Goal: Transaction & Acquisition: Purchase product/service

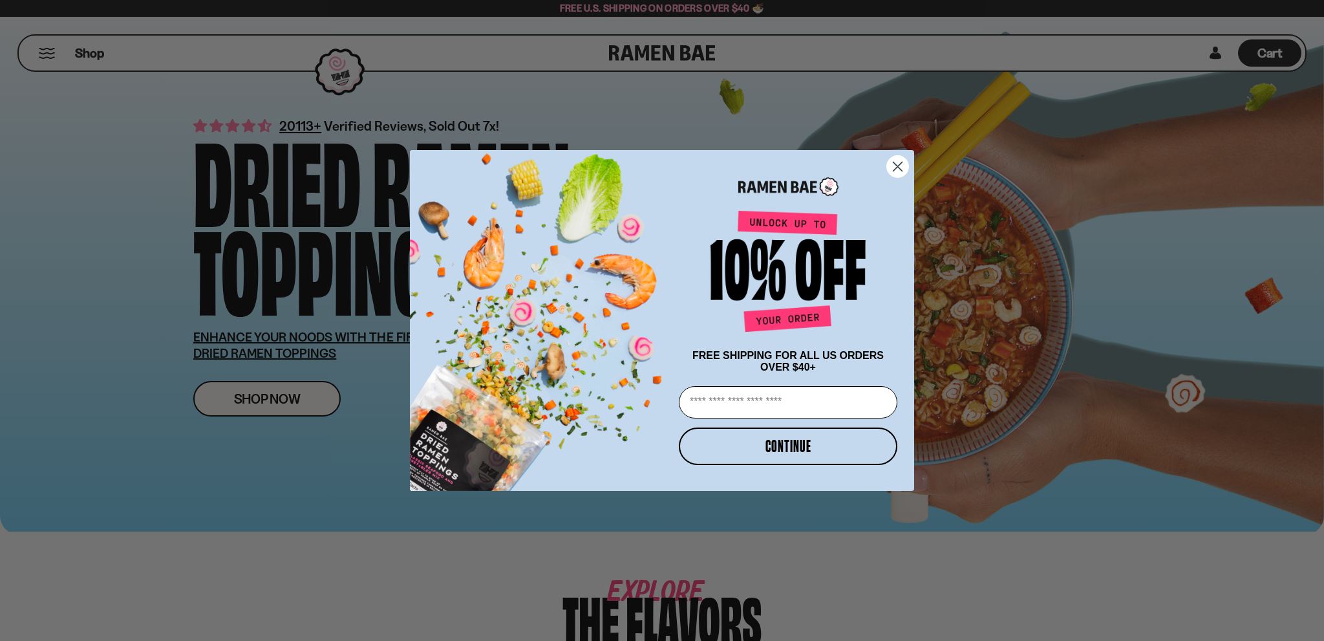
click at [892, 162] on circle "Close dialog" at bounding box center [897, 166] width 21 height 21
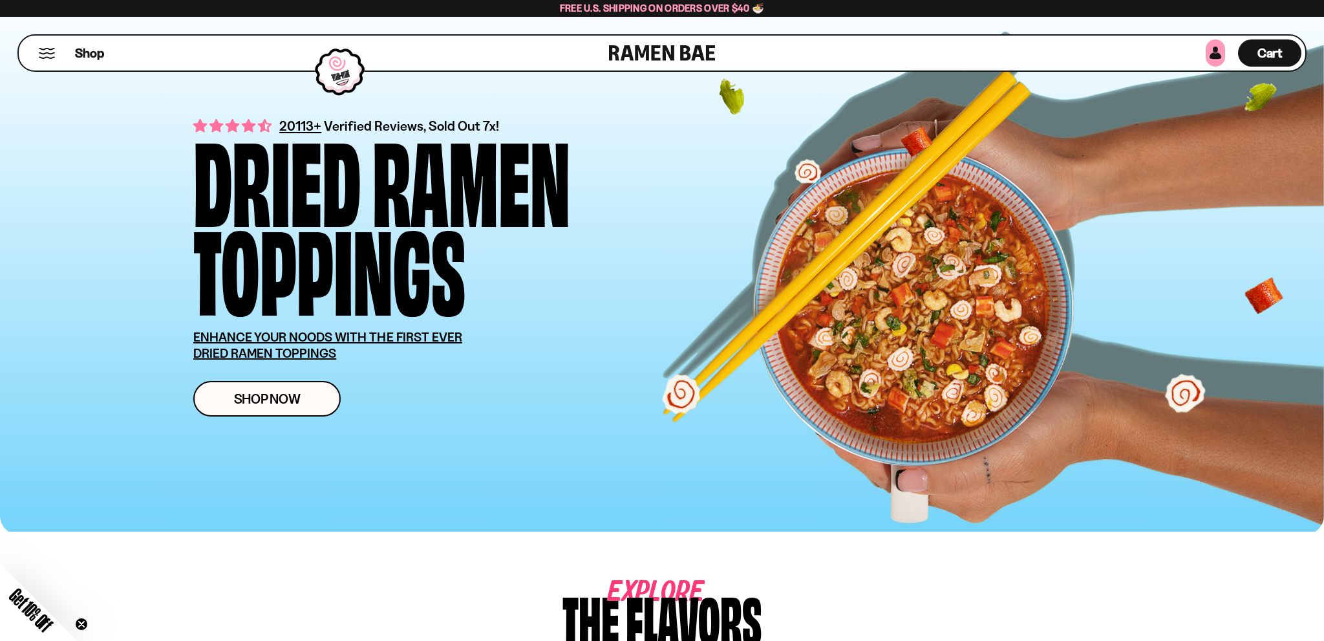
click at [1222, 53] on link at bounding box center [1215, 52] width 19 height 27
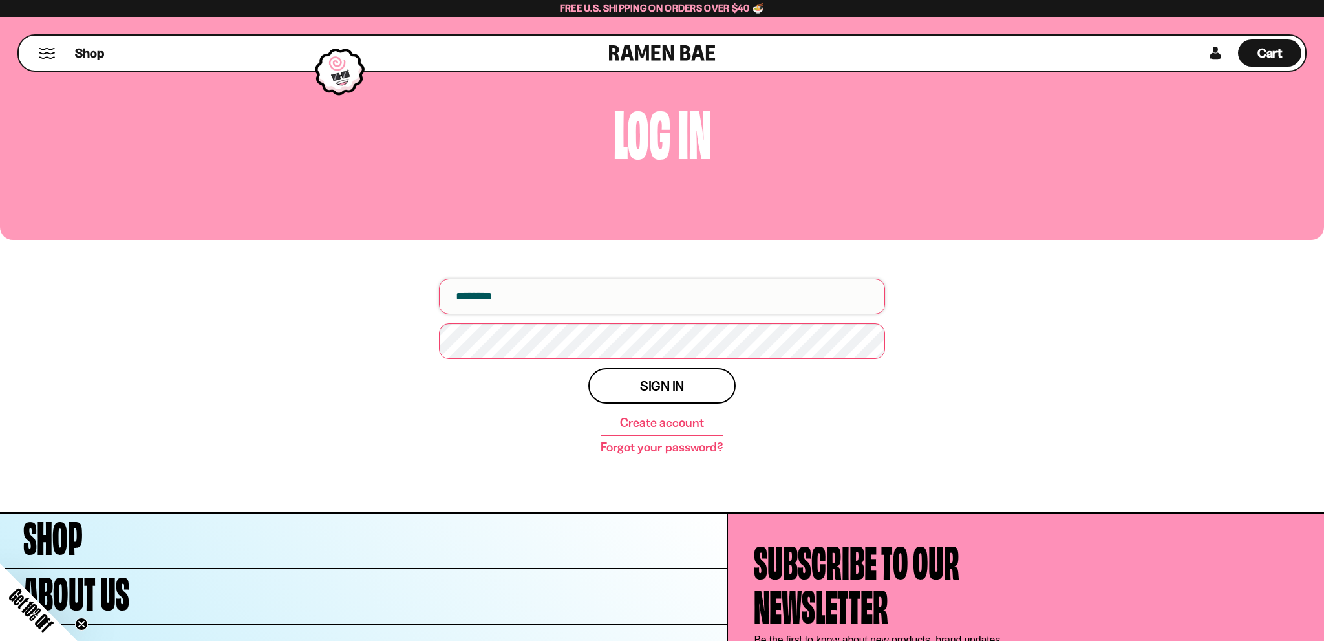
click at [528, 312] on input "email" at bounding box center [662, 297] width 446 height 36
type input "*"
click at [79, 50] on span "Shop" at bounding box center [90, 52] width 32 height 19
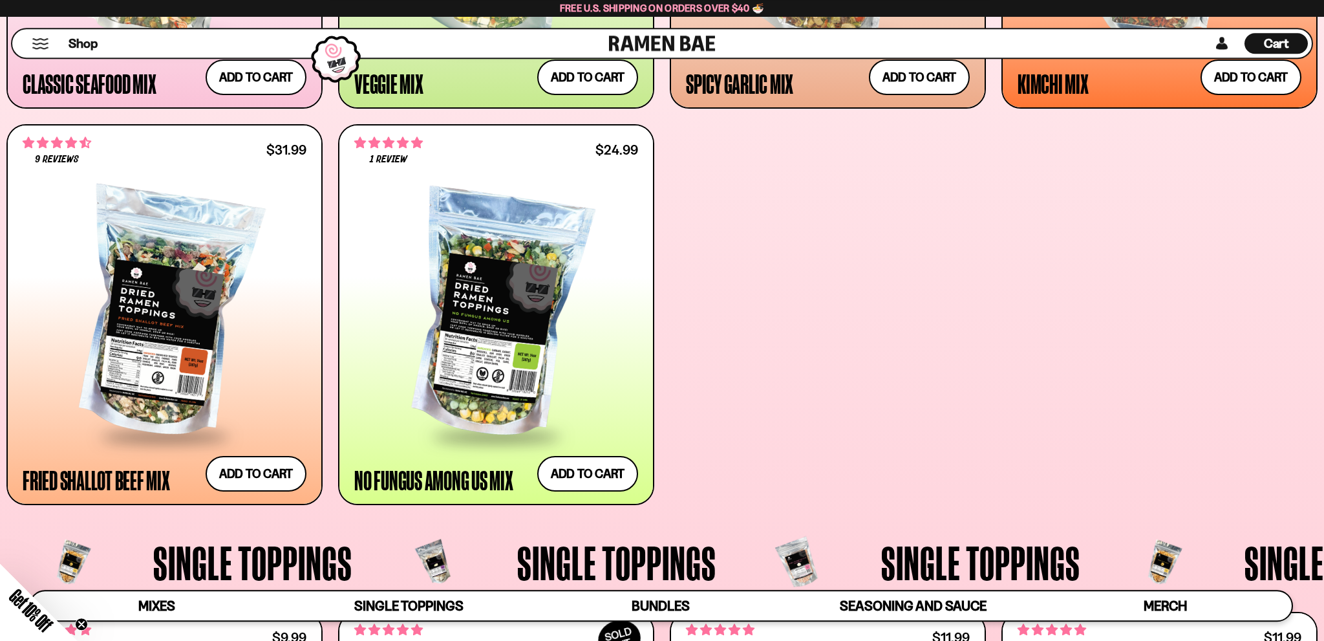
scroll to position [1024, 0]
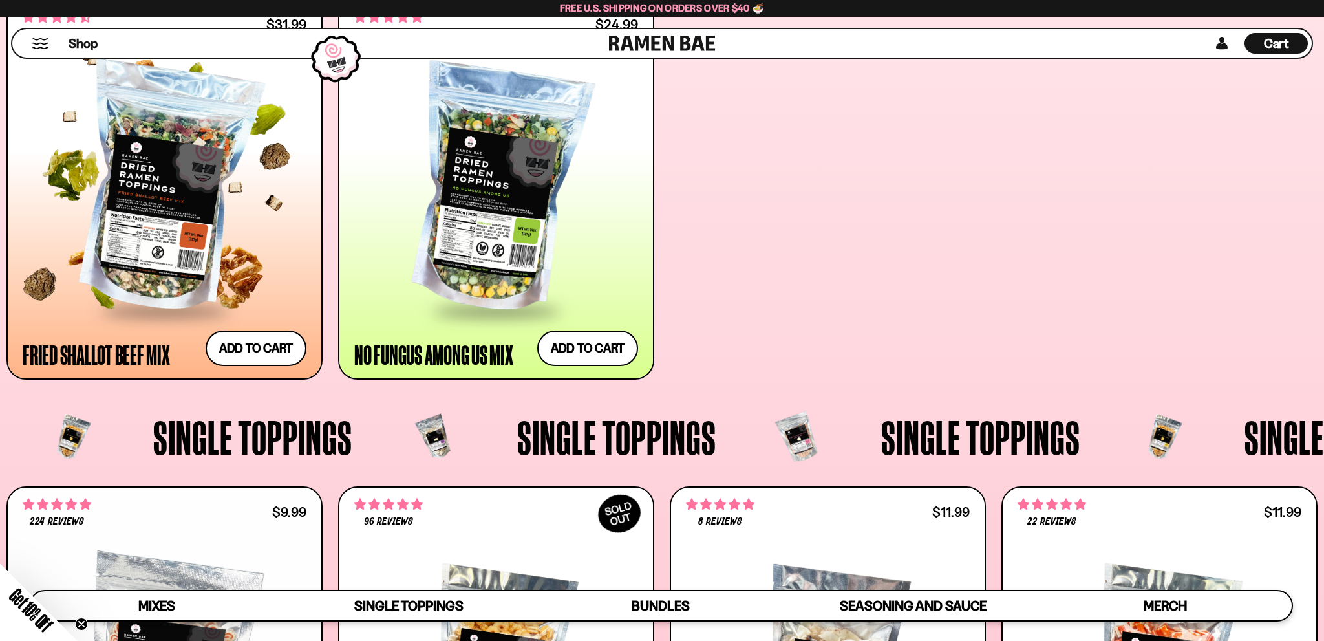
click at [220, 307] on span at bounding box center [165, 311] width 158 height 45
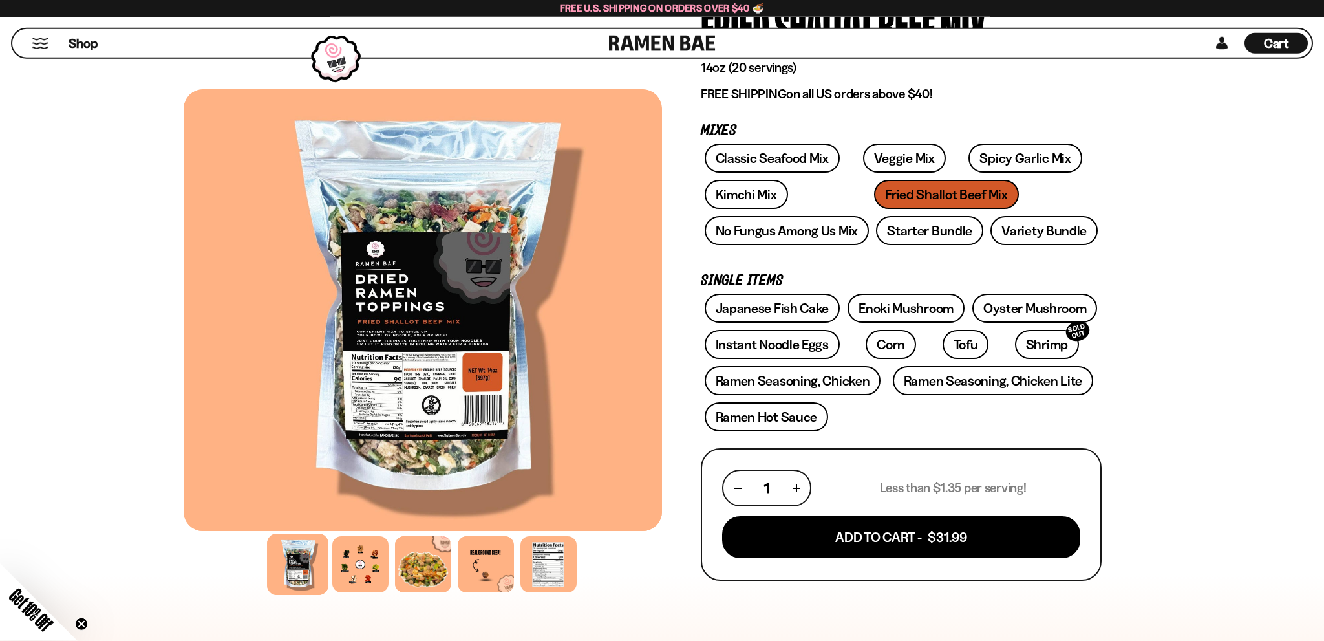
scroll to position [136, 0]
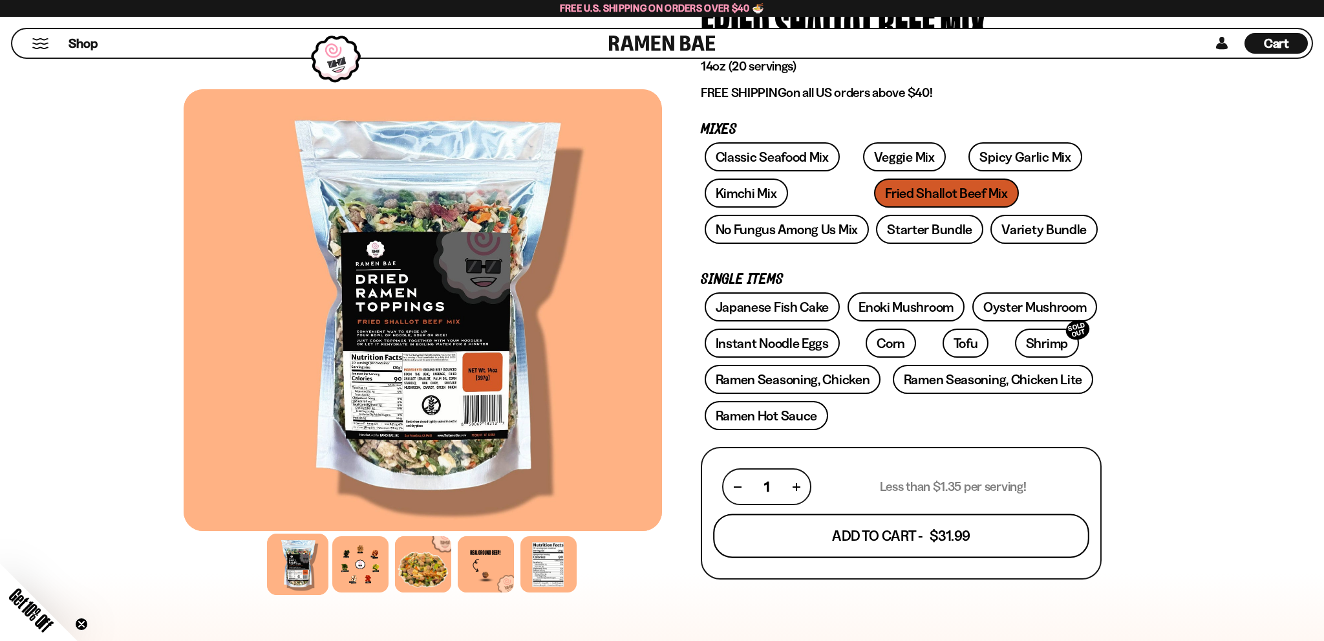
click at [880, 539] on button "Add To Cart - $31.99" at bounding box center [901, 536] width 376 height 44
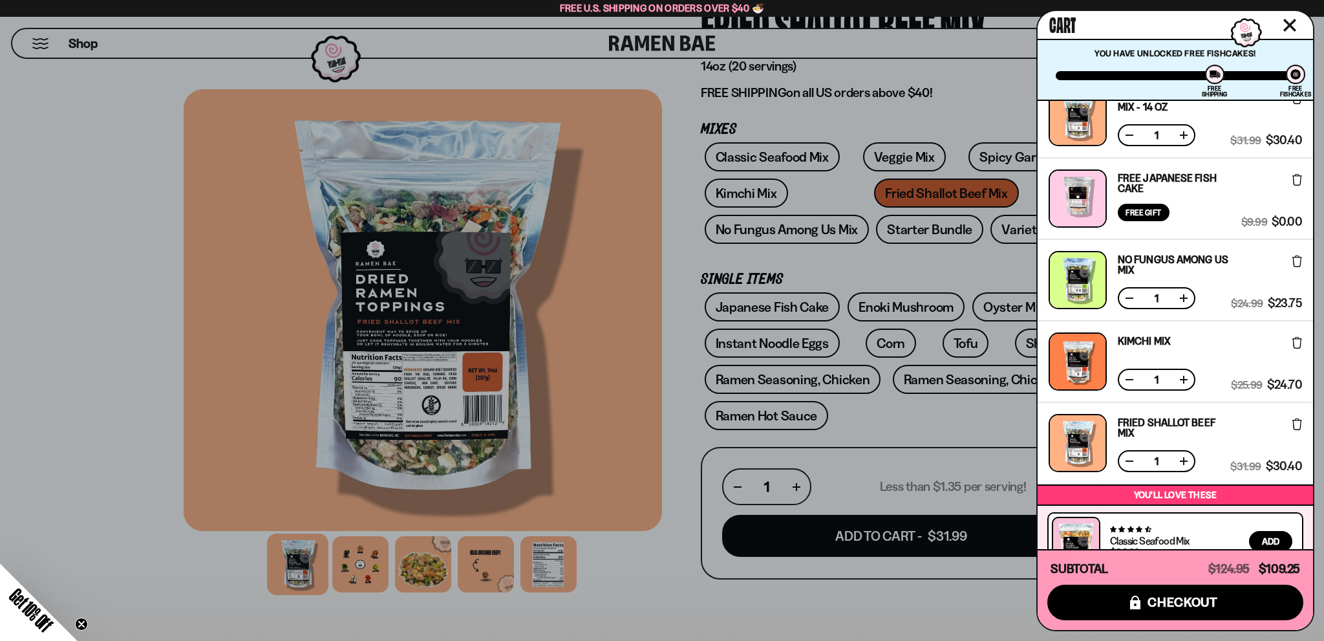
scroll to position [0, 0]
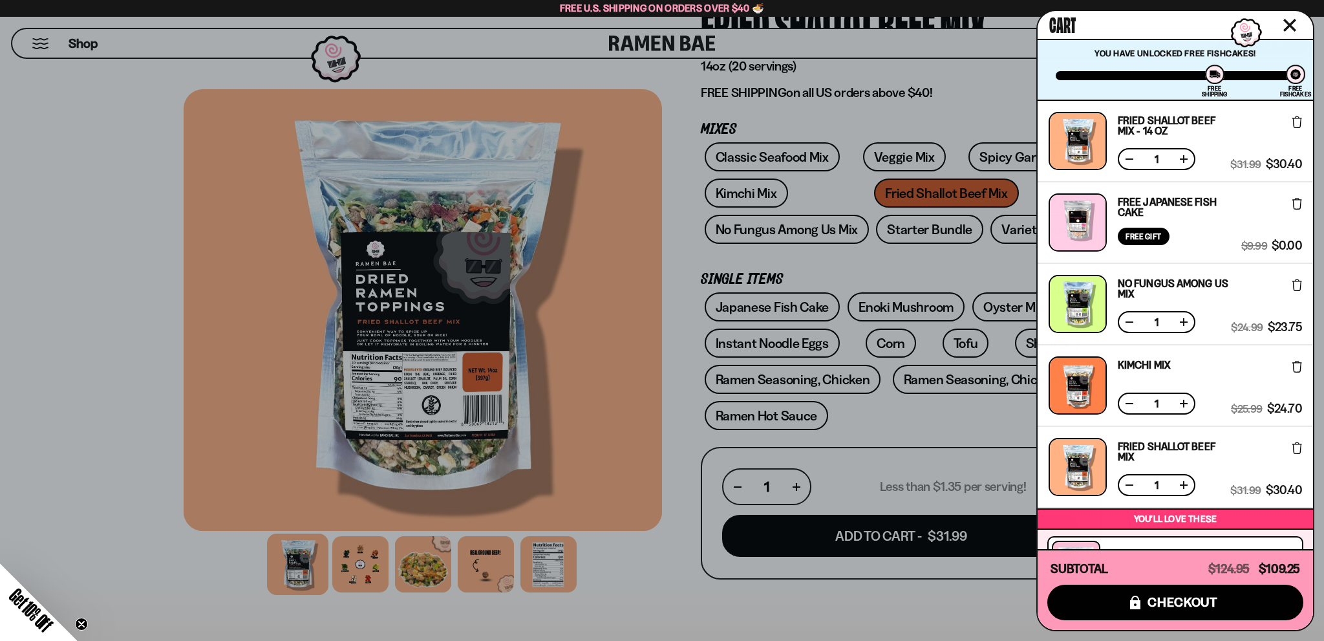
click at [1130, 157] on button at bounding box center [1129, 159] width 13 height 13
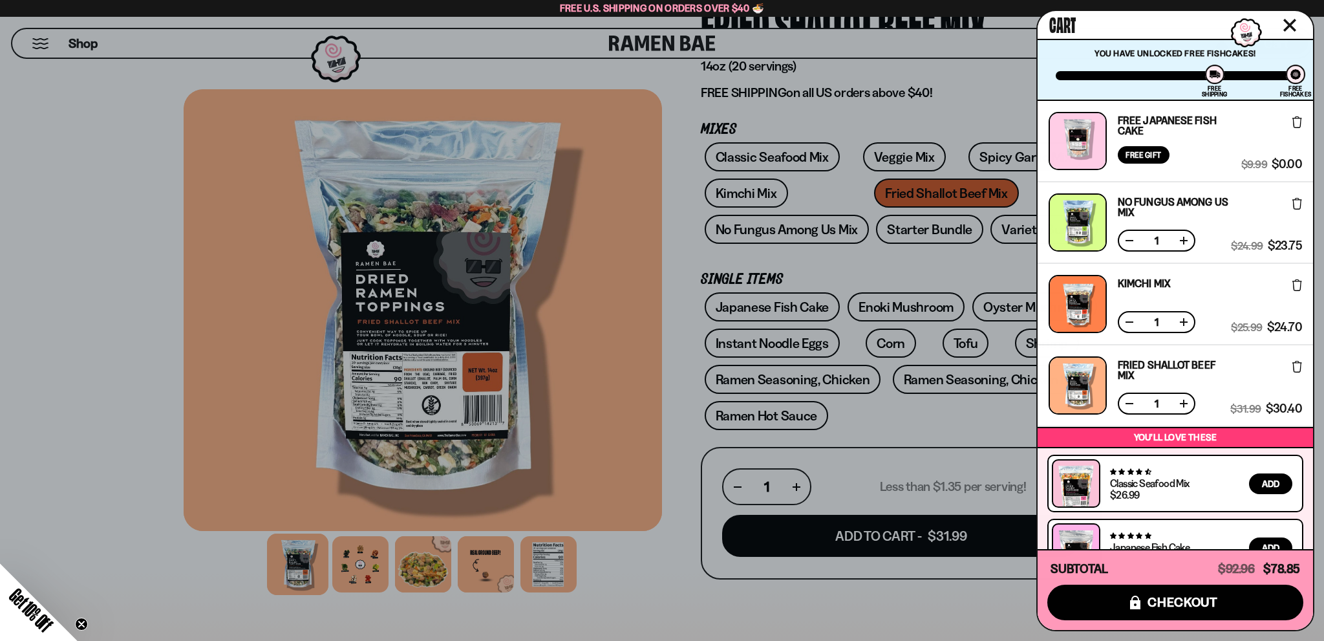
click at [1297, 125] on icon at bounding box center [1298, 122] width 10 height 12
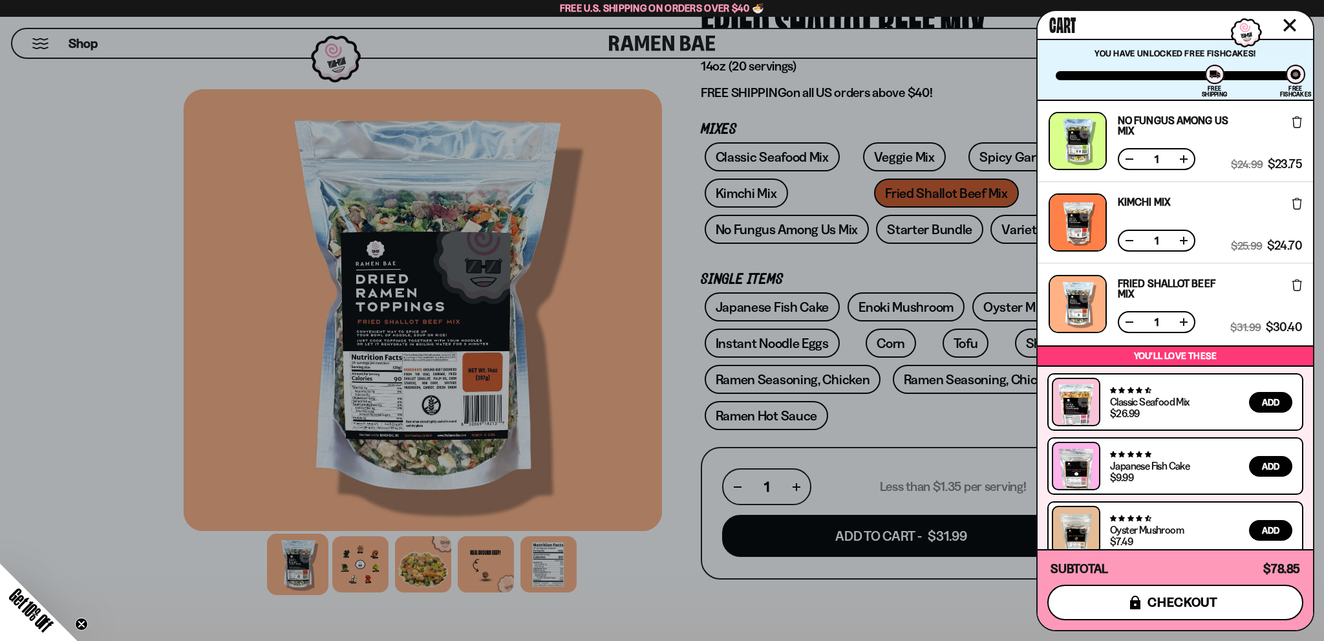
click at [1157, 603] on span "checkout" at bounding box center [1183, 602] width 70 height 14
